Goal: Information Seeking & Learning: Learn about a topic

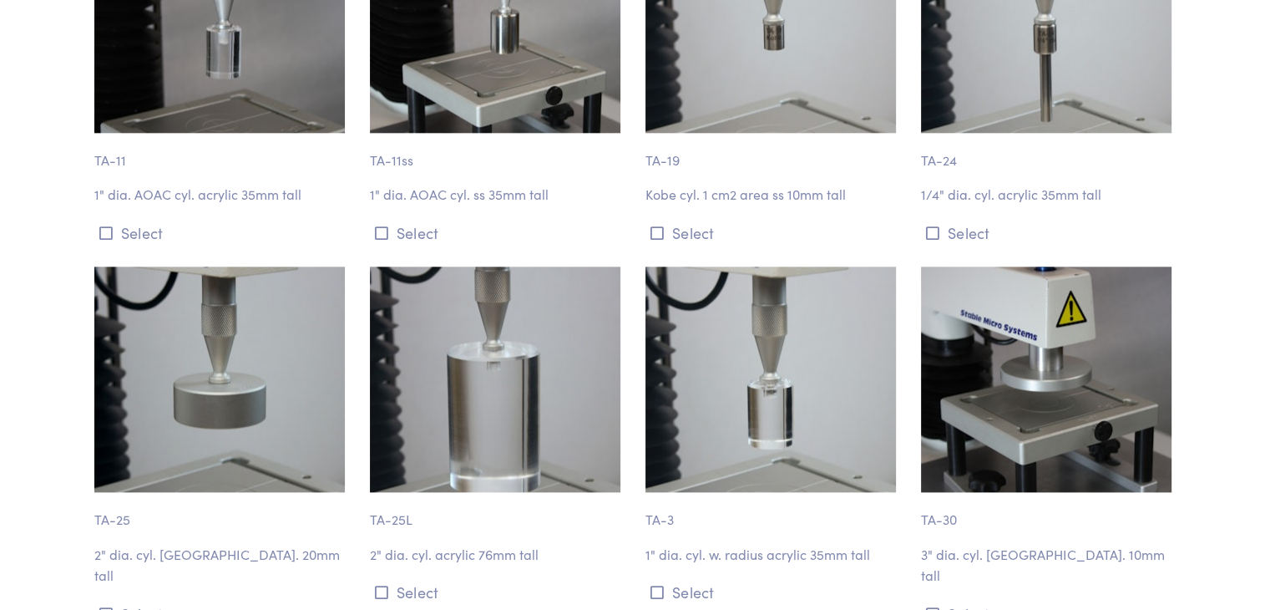
scroll to position [1921, 0]
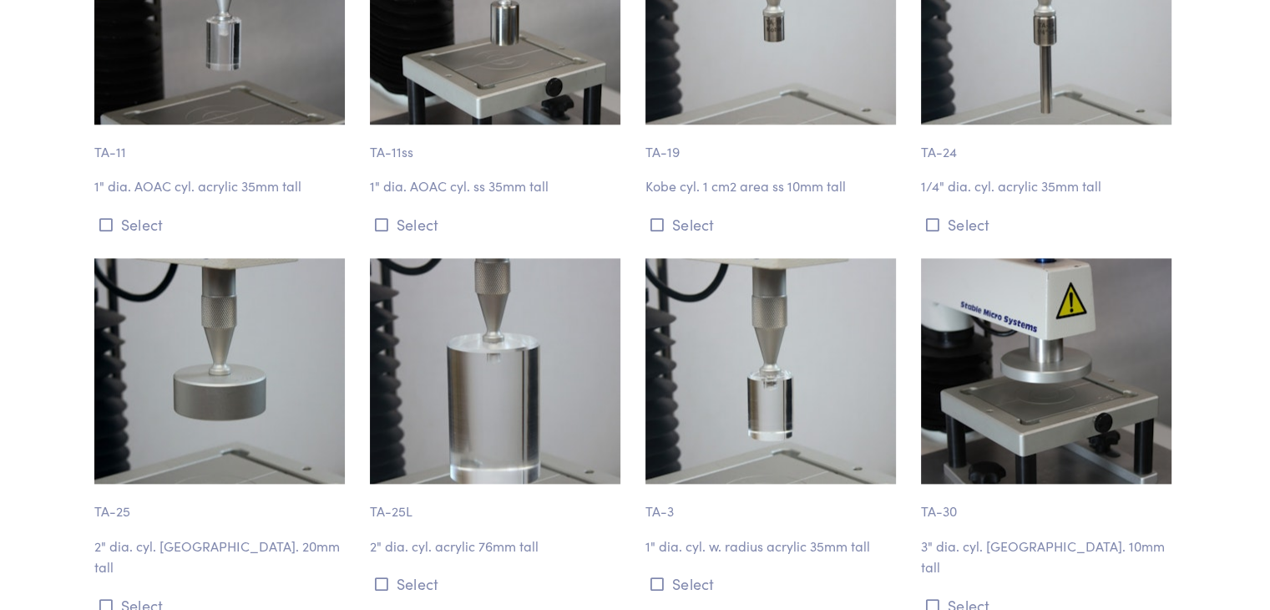
drag, startPoint x: 822, startPoint y: 221, endPoint x: 23, endPoint y: 244, distance: 799.5
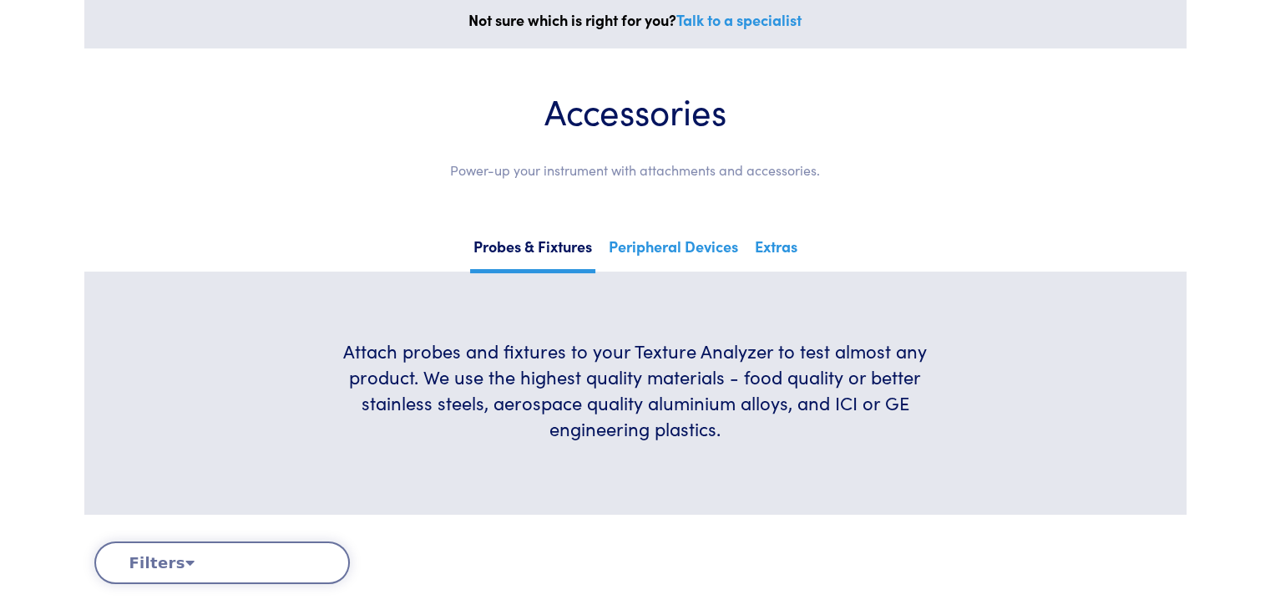
scroll to position [0, 0]
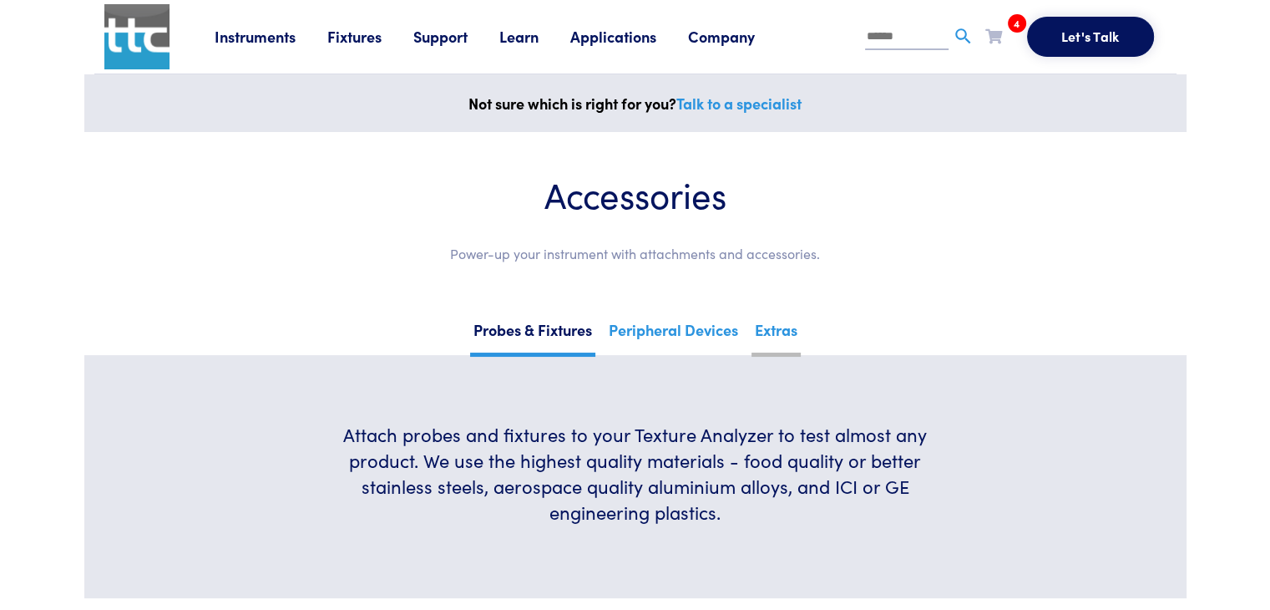
click at [776, 332] on link "Extras" at bounding box center [776, 336] width 49 height 41
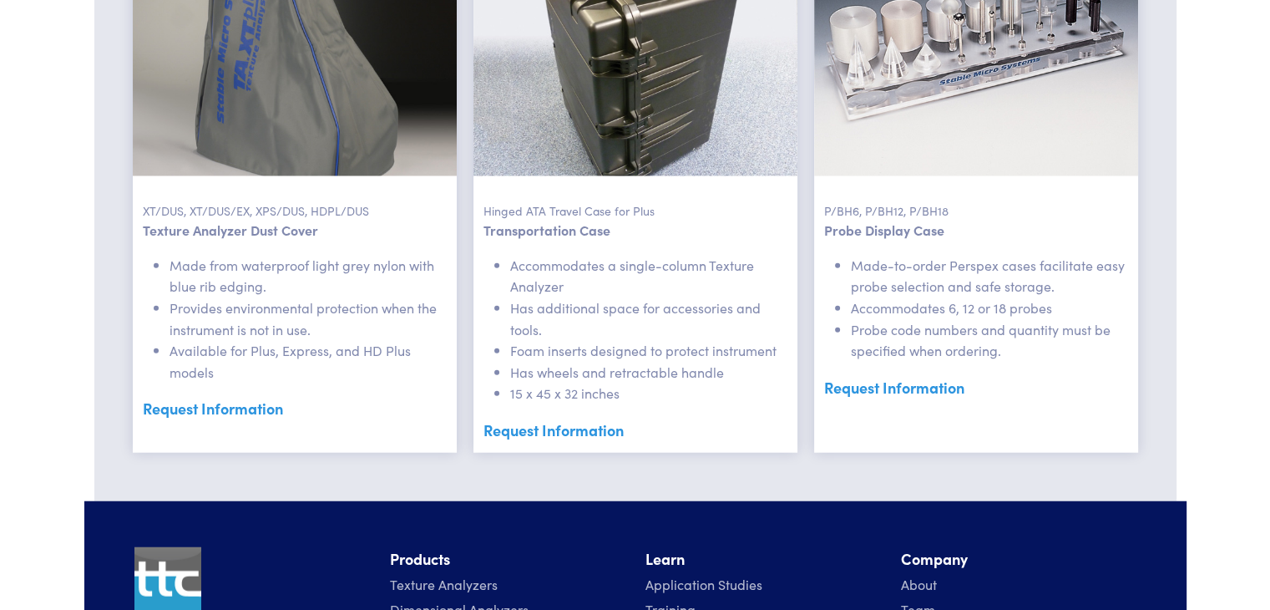
scroll to position [4092, 0]
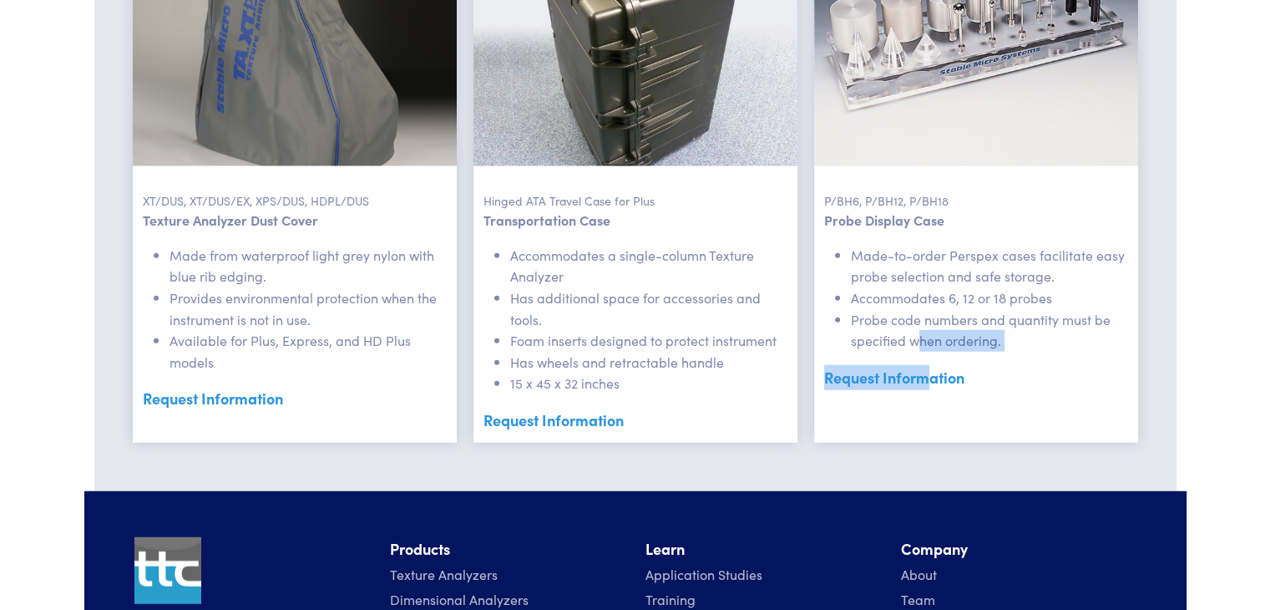
drag, startPoint x: 902, startPoint y: 383, endPoint x: 921, endPoint y: 333, distance: 53.7
click at [921, 333] on div "P/BH6, P/BH12, P/BH18 Probe Display Case Made-to-order Perspex cases facilitate…" at bounding box center [976, 169] width 324 height 548
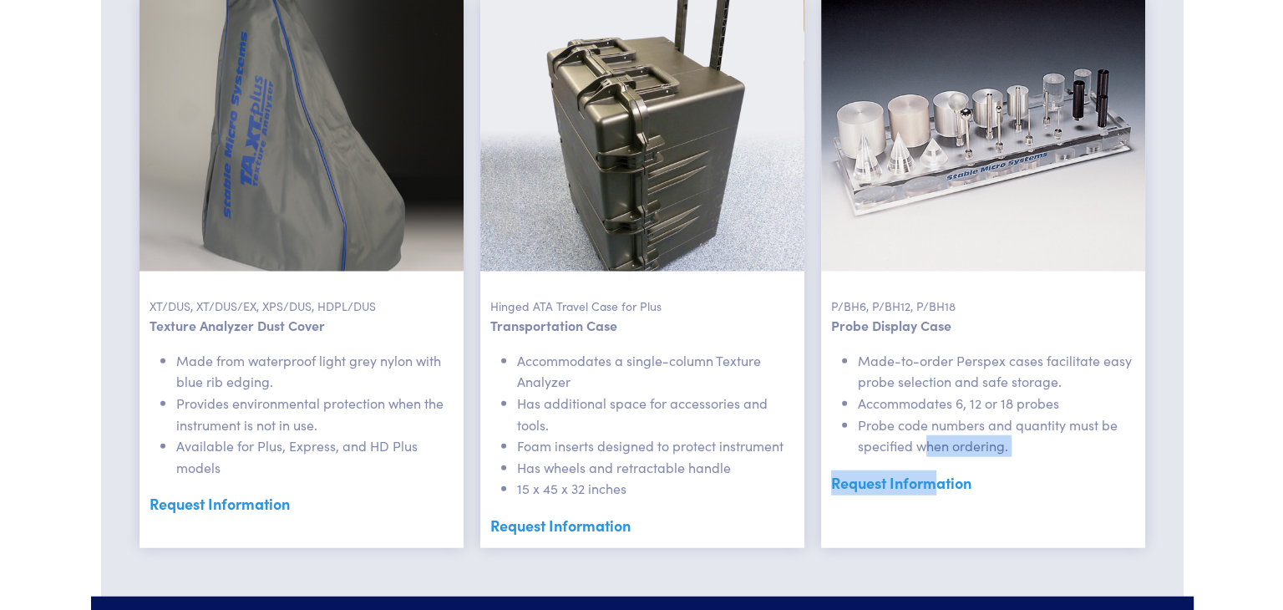
scroll to position [4008, 0]
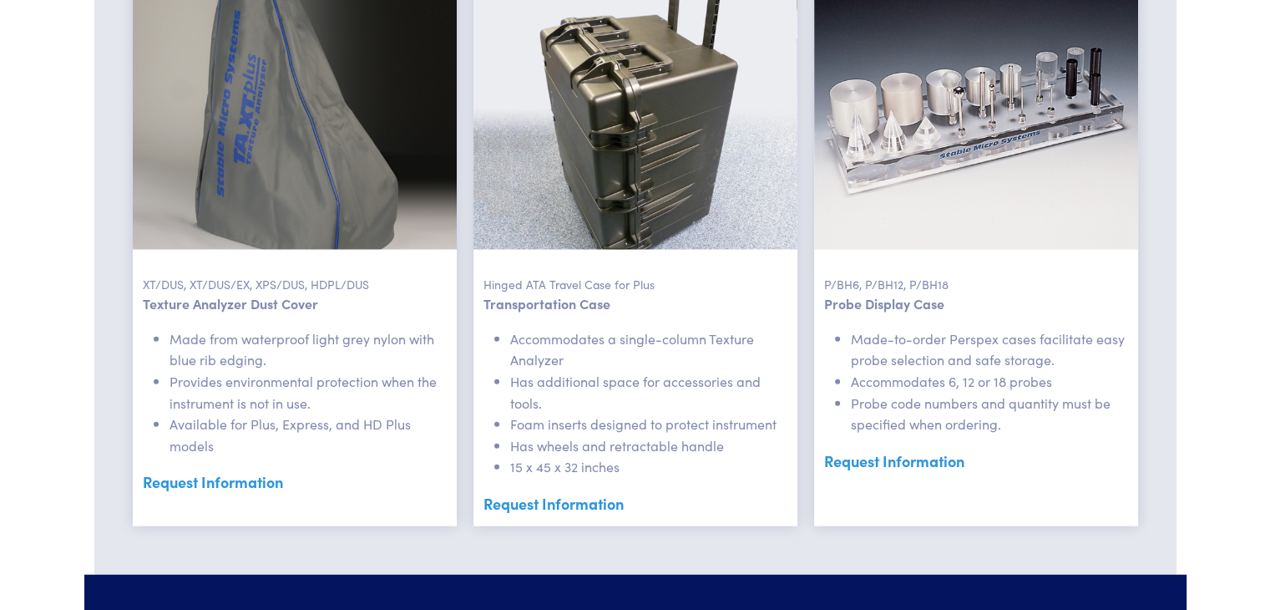
click at [883, 375] on li "Accommodates 6, 12 or 18 probes" at bounding box center [989, 382] width 277 height 22
click at [927, 280] on p "P/BH6, P/BH12, P/BH18" at bounding box center [976, 271] width 304 height 43
click at [909, 466] on link "Request Information" at bounding box center [976, 460] width 304 height 25
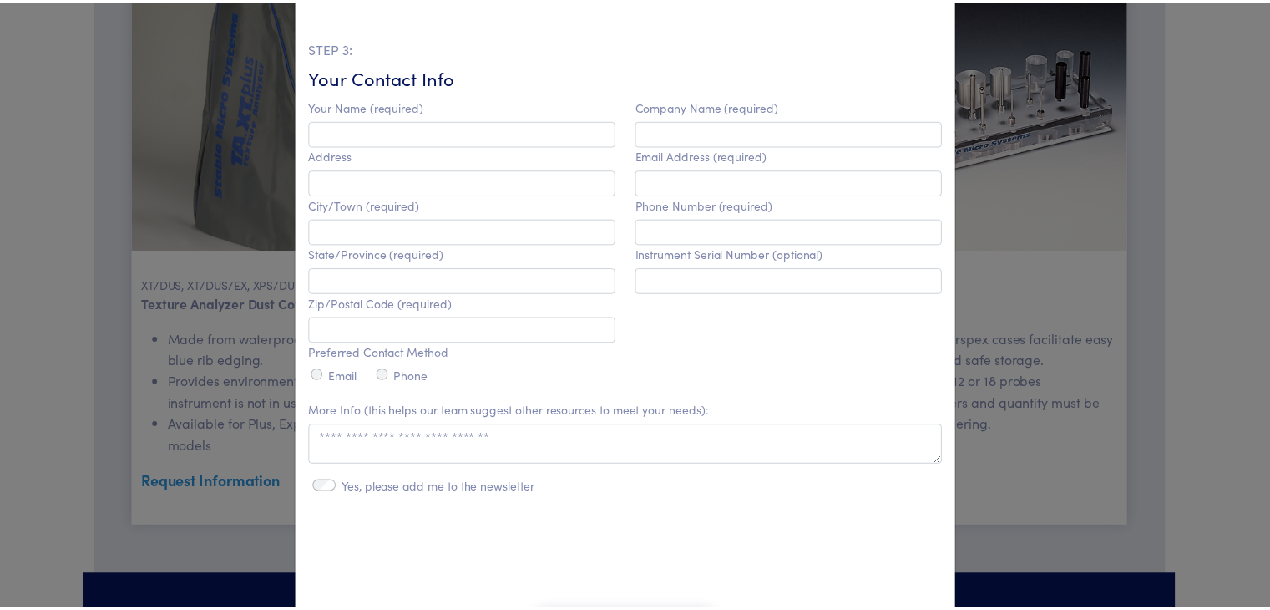
scroll to position [628, 0]
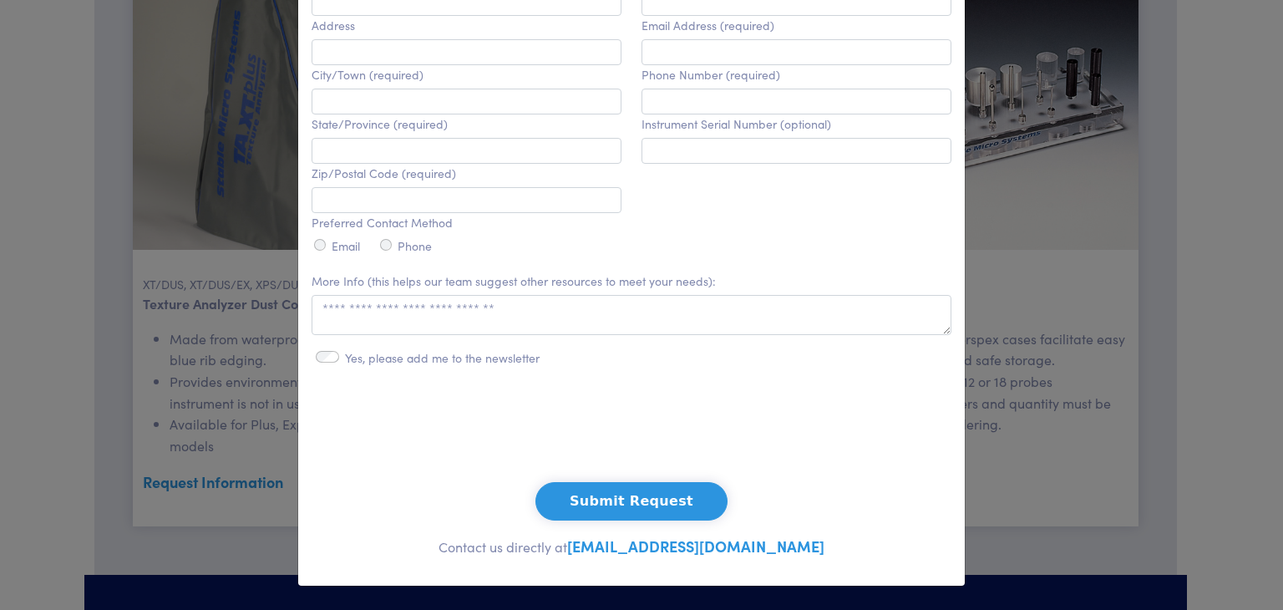
click at [1071, 287] on div "**********" at bounding box center [641, 305] width 1283 height 610
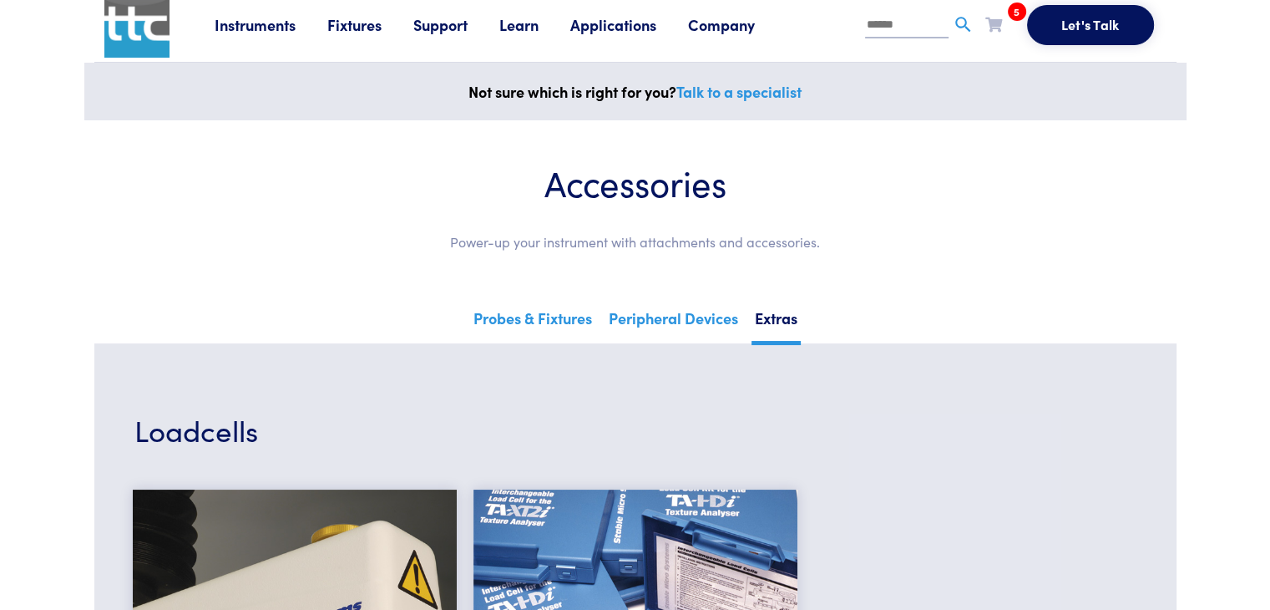
scroll to position [0, 0]
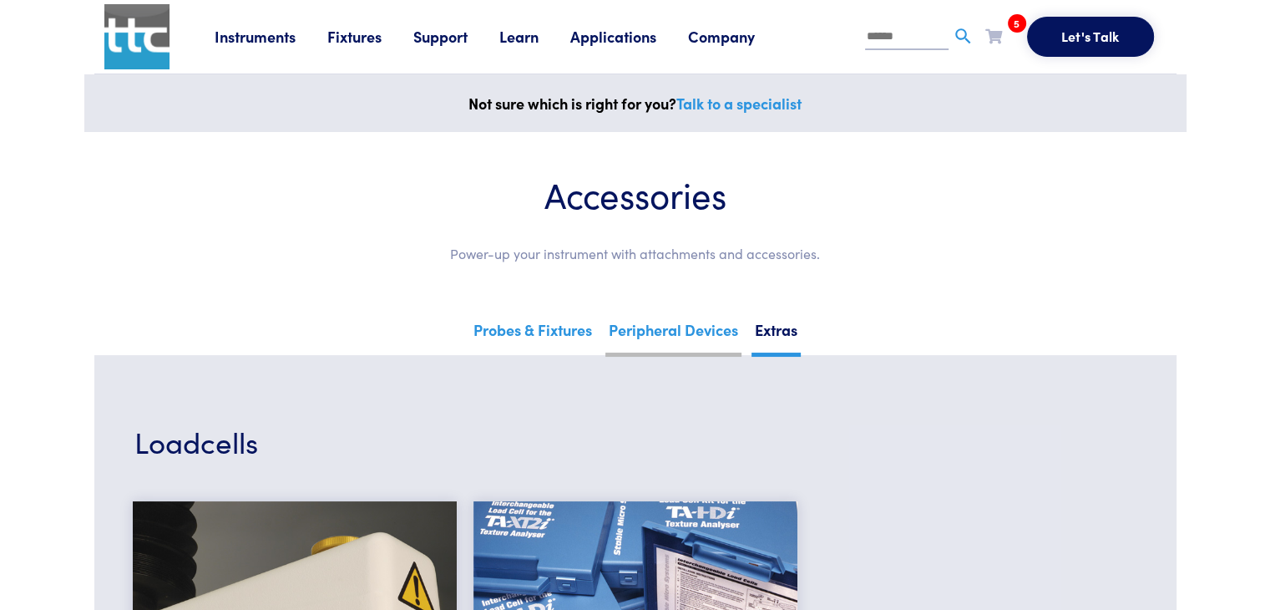
click at [671, 327] on link "Peripheral Devices" at bounding box center [673, 336] width 136 height 41
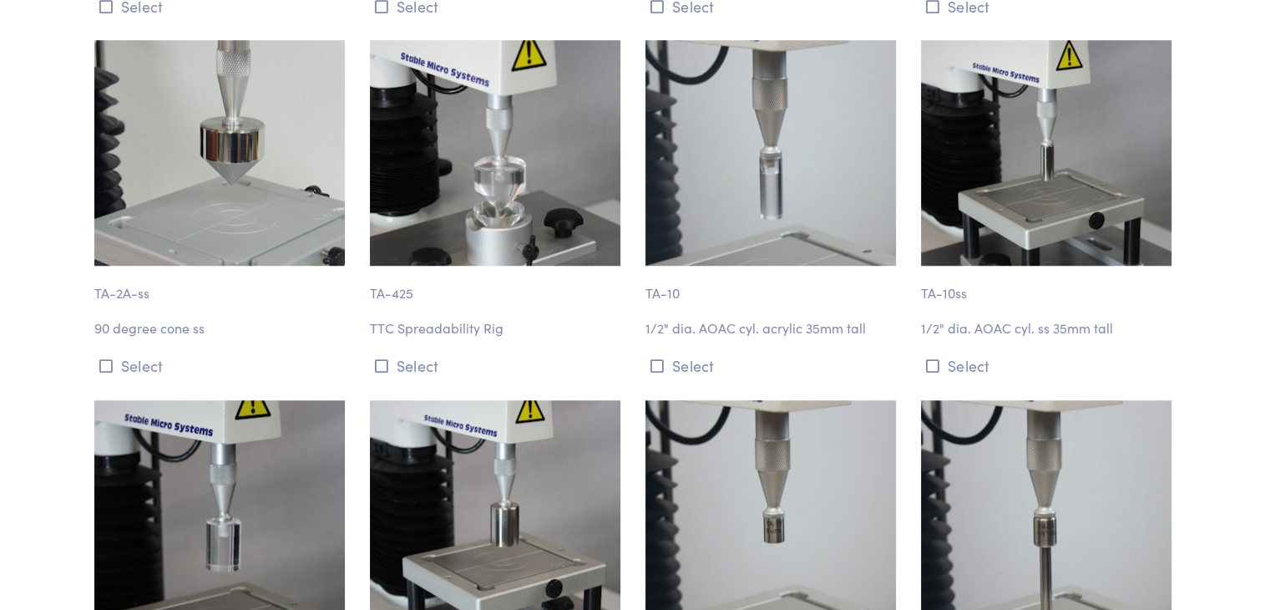
scroll to position [1420, 0]
click at [714, 327] on p "1/2" dia. AOAC cyl. acrylic 35mm tall" at bounding box center [774, 328] width 256 height 22
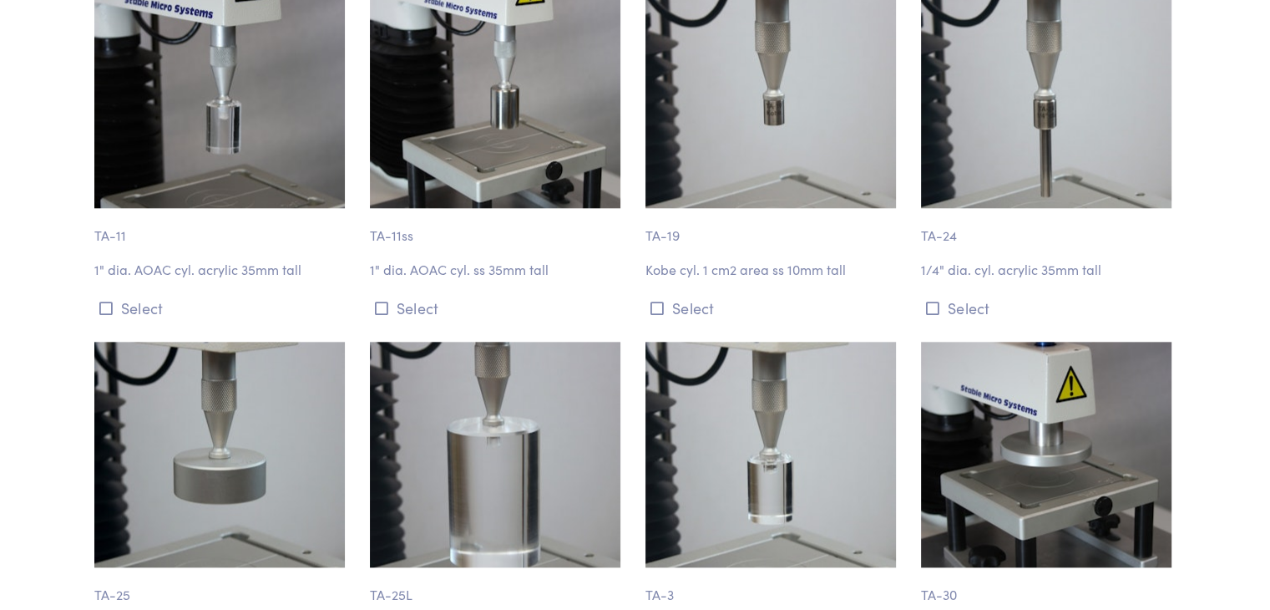
scroll to position [1336, 0]
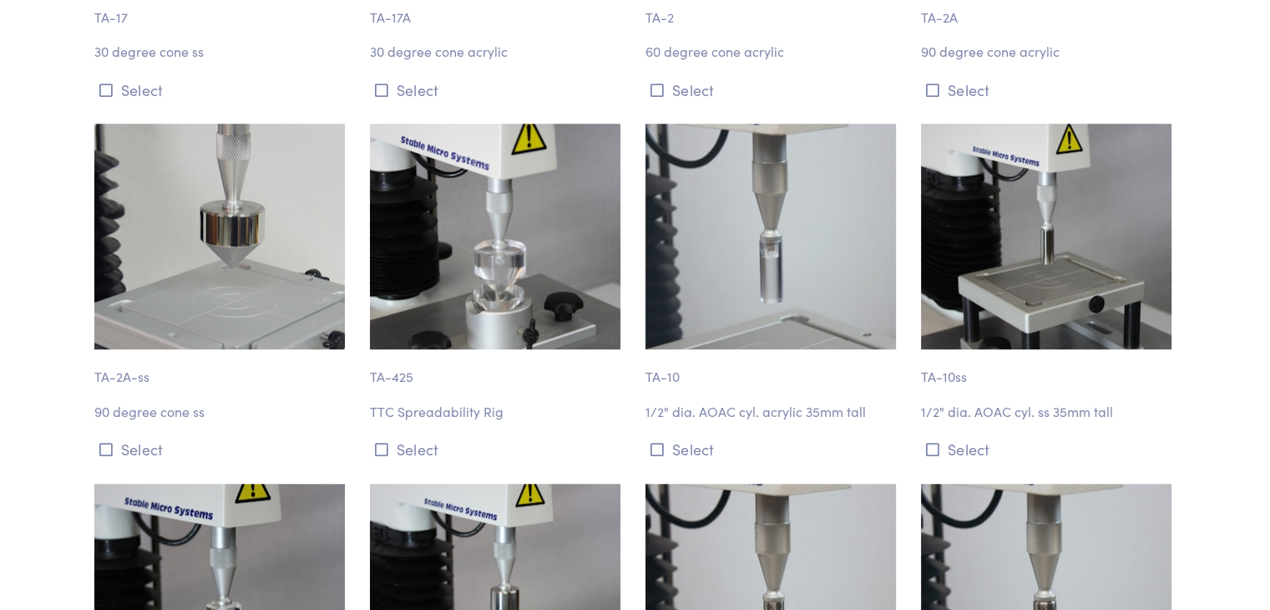
click at [691, 385] on p "TA-10" at bounding box center [774, 368] width 256 height 38
drag, startPoint x: 691, startPoint y: 378, endPoint x: 647, endPoint y: 373, distance: 44.5
click at [647, 373] on p "TA-10" at bounding box center [774, 368] width 256 height 38
click at [641, 392] on div "TA-10 1/2" dia. AOAC cyl. acrylic 35mm tall Select" at bounding box center [773, 293] width 276 height 339
drag, startPoint x: 641, startPoint y: 371, endPoint x: 877, endPoint y: 423, distance: 241.1
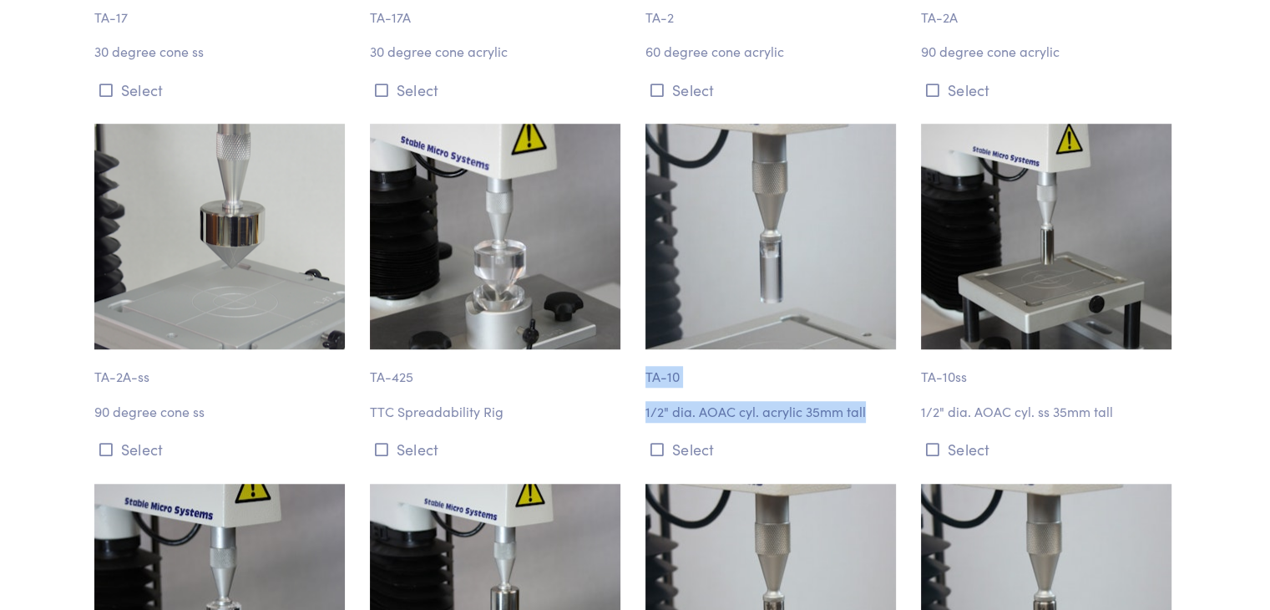
click at [877, 423] on div "TA-10 1/2" dia. AOAC cyl. acrylic 35mm tall Select" at bounding box center [773, 293] width 276 height 339
click at [771, 396] on div "TA-10 1/2" dia. AOAC cyl. acrylic 35mm tall Select" at bounding box center [773, 293] width 276 height 339
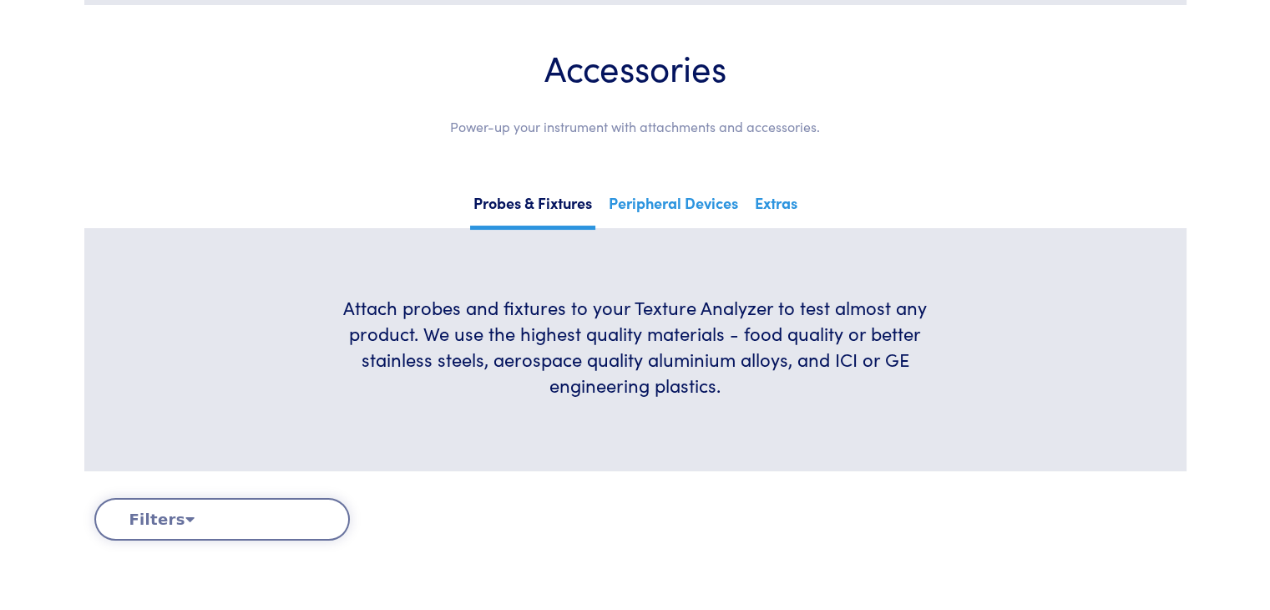
scroll to position [0, 0]
